Goal: Find specific page/section: Find specific page/section

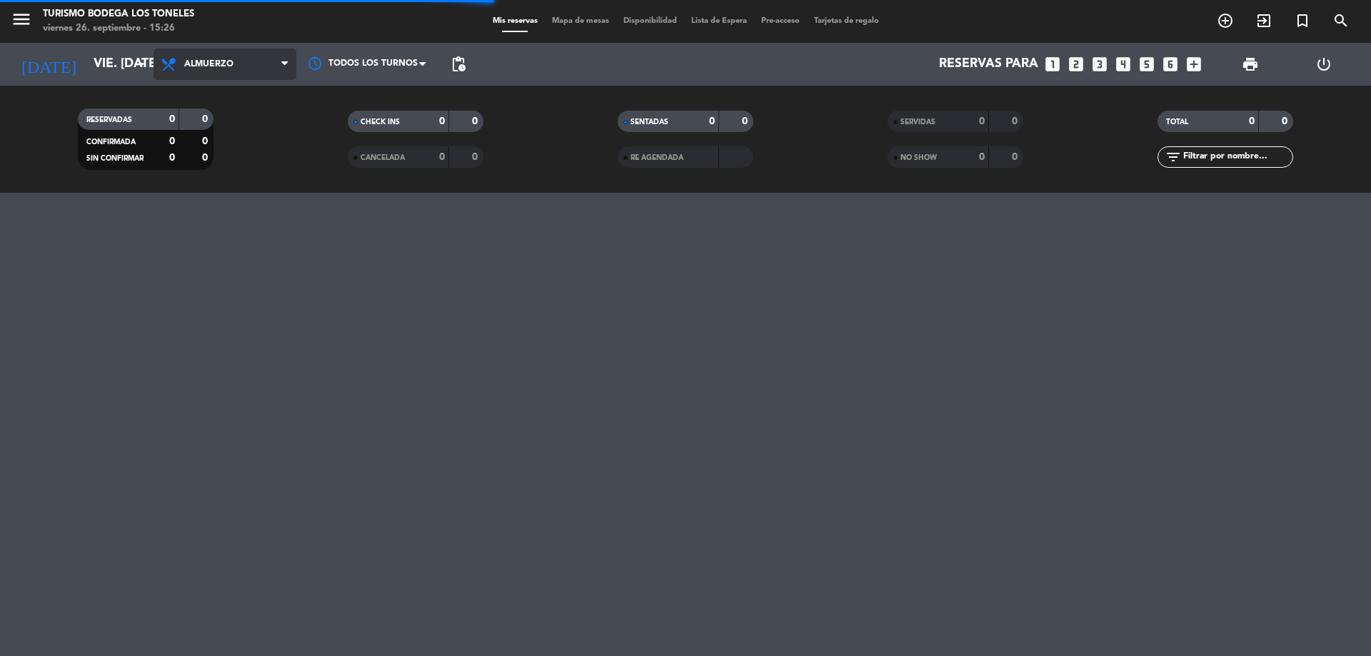
click at [209, 66] on span "Almuerzo" at bounding box center [208, 64] width 49 height 10
click at [200, 72] on span "Almuerzo" at bounding box center [225, 64] width 143 height 31
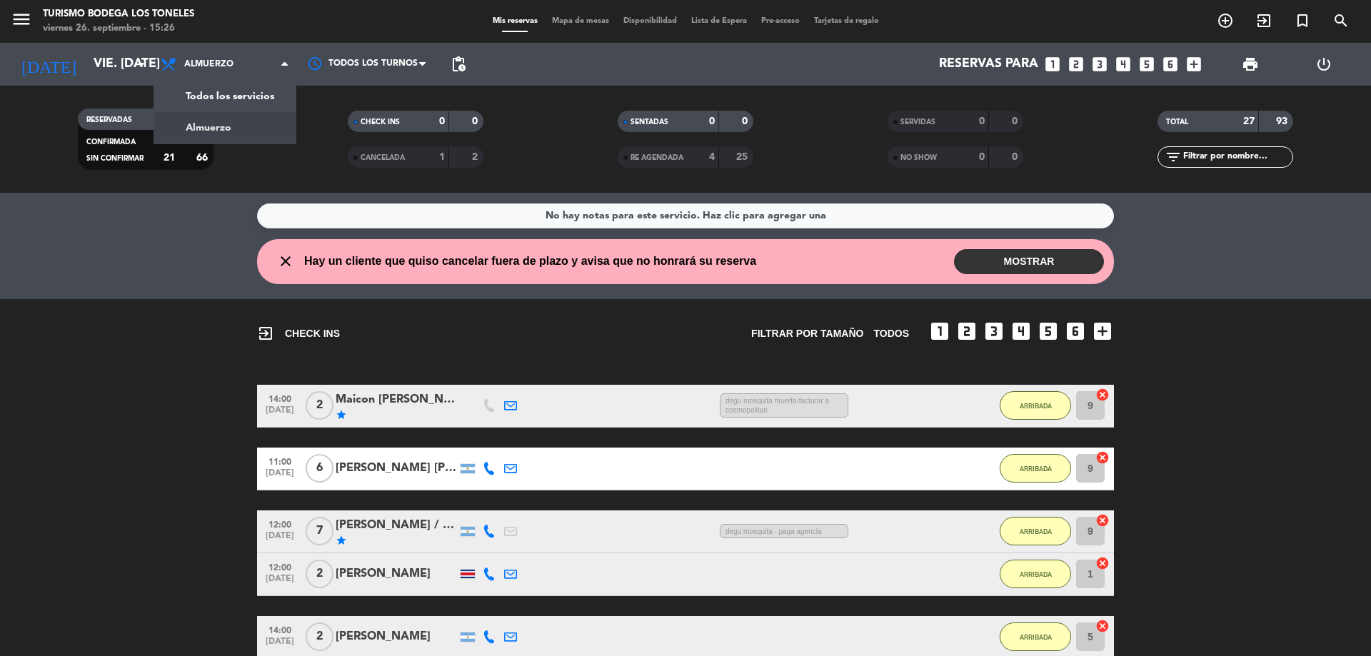
click at [204, 65] on span "Almuerzo" at bounding box center [208, 64] width 49 height 10
click at [23, 26] on icon "menu" at bounding box center [21, 19] width 21 height 21
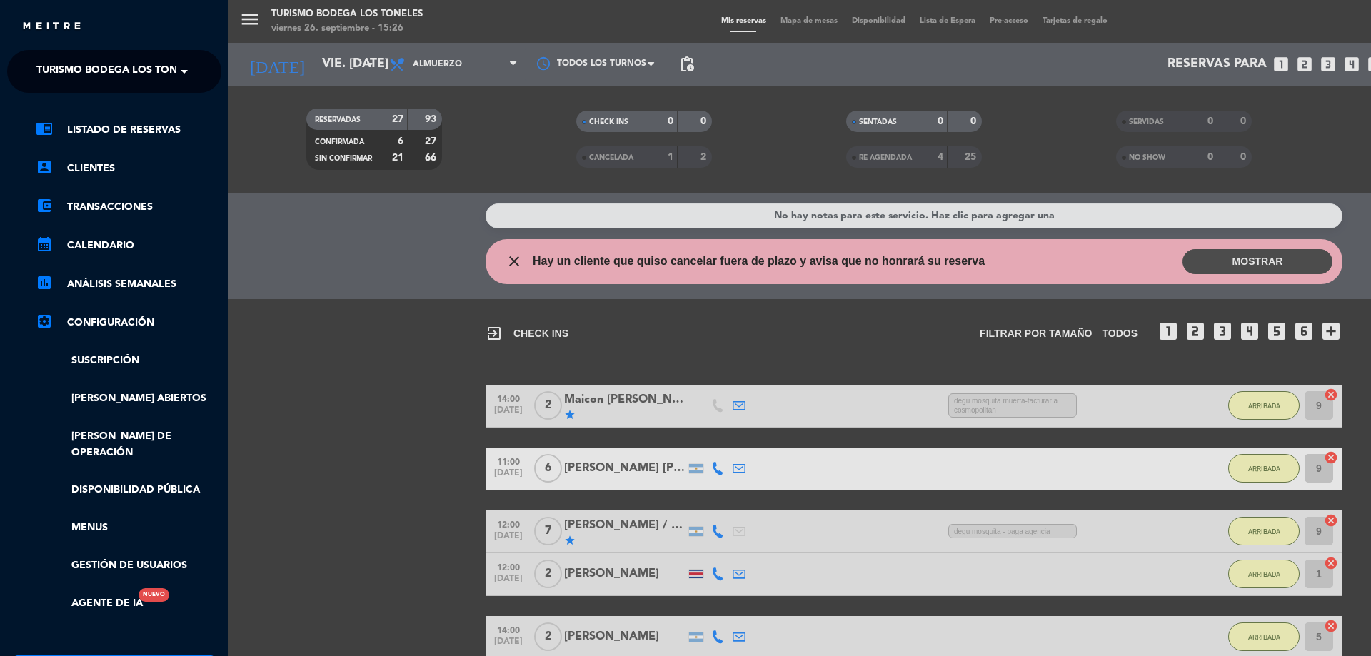
click at [143, 74] on span "Turismo Bodega Los Toneles" at bounding box center [118, 71] width 165 height 30
click at [151, 102] on div "Abrasado" at bounding box center [114, 109] width 213 height 21
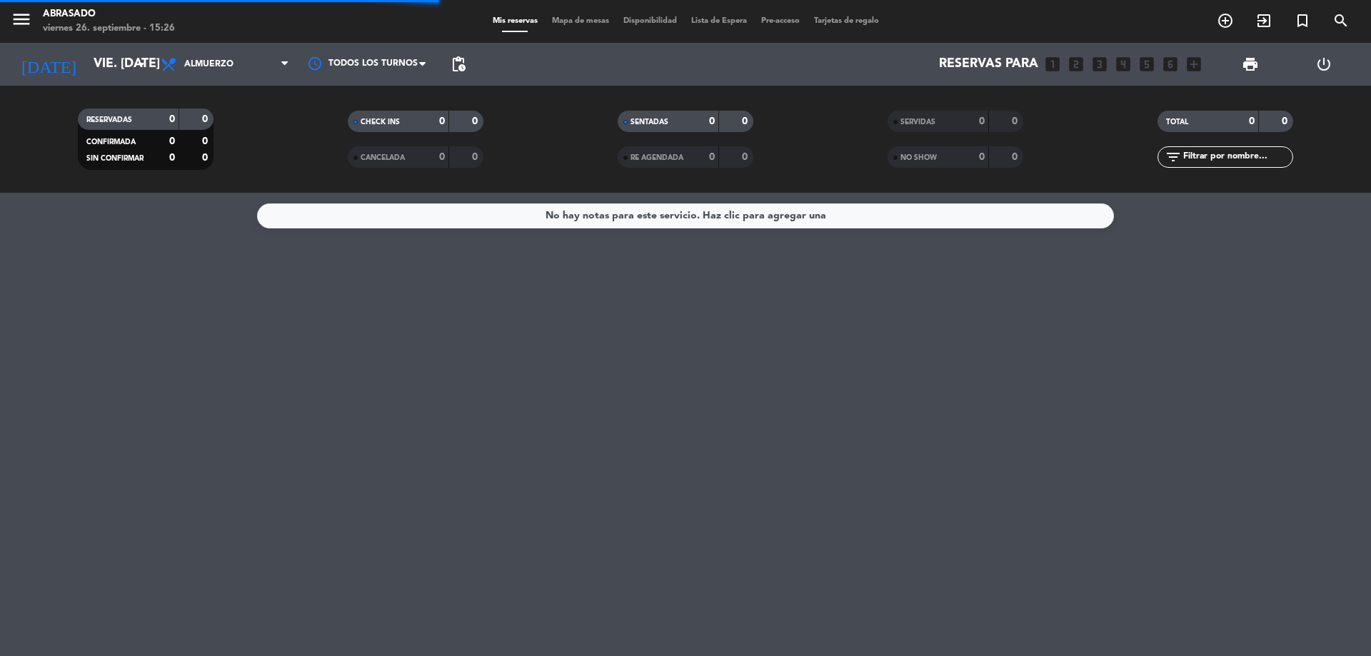
click at [221, 65] on span "Almuerzo" at bounding box center [208, 64] width 49 height 10
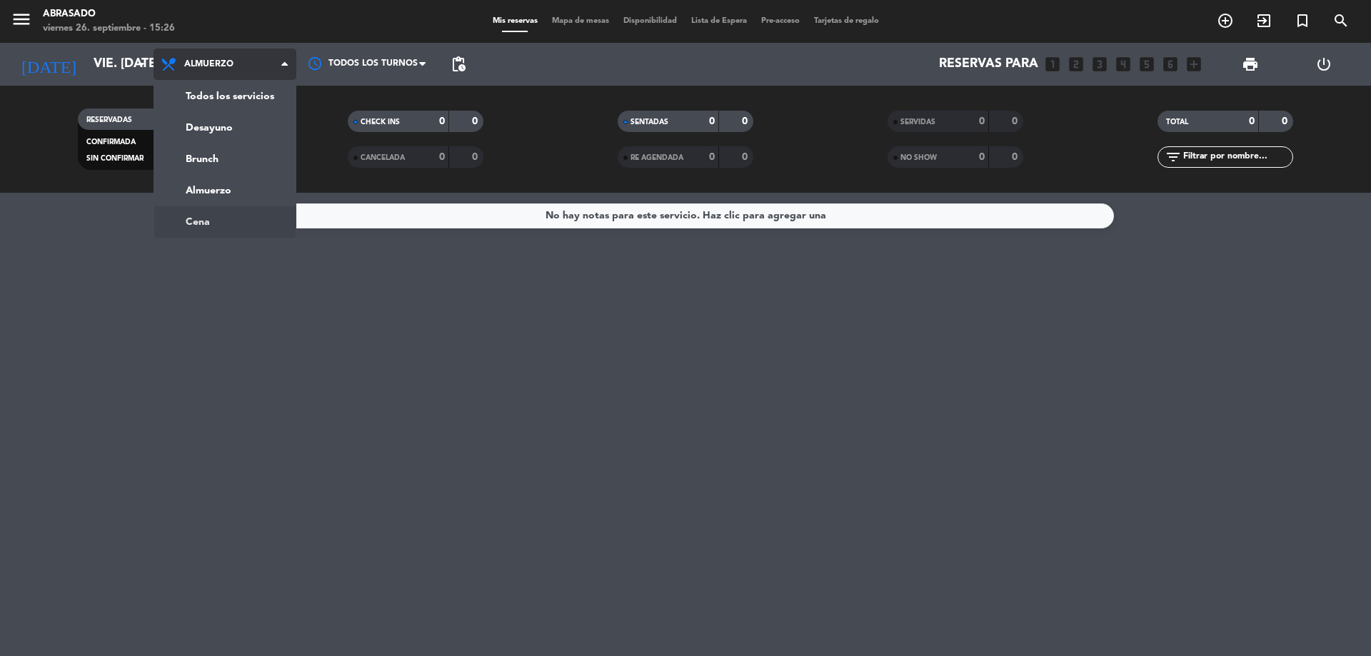
click at [219, 210] on ng-component "menu Abrasado viernes 26. septiembre - 15:26 Mis reservas Mapa de mesas Disponi…" at bounding box center [685, 328] width 1371 height 656
